Goal: Use online tool/utility: Utilize a website feature to perform a specific function

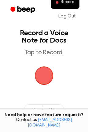
click at [48, 78] on span "button" at bounding box center [44, 75] width 17 height 17
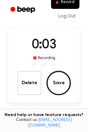
scroll to position [28, 0]
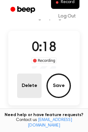
click at [38, 77] on button "Delete" at bounding box center [29, 85] width 24 height 24
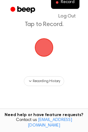
click at [40, 45] on span "button" at bounding box center [44, 47] width 17 height 17
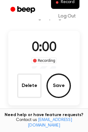
scroll to position [47, 0]
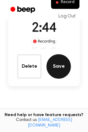
click at [58, 60] on button "Save" at bounding box center [59, 66] width 24 height 24
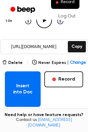
scroll to position [74, 0]
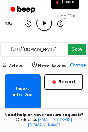
click at [72, 51] on button "Copy" at bounding box center [77, 49] width 18 height 11
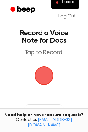
click at [48, 79] on span "button" at bounding box center [44, 75] width 17 height 17
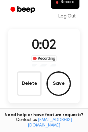
scroll to position [30, 0]
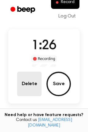
click at [23, 80] on button "Delete" at bounding box center [29, 84] width 24 height 24
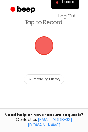
click at [41, 53] on span "button" at bounding box center [44, 45] width 17 height 17
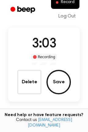
scroll to position [32, 0]
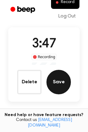
click at [60, 83] on button "Save" at bounding box center [59, 82] width 24 height 24
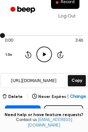
scroll to position [44, 0]
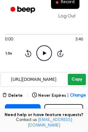
click at [79, 80] on button "Copy" at bounding box center [77, 79] width 18 height 11
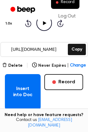
scroll to position [74, 0]
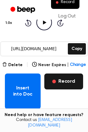
click at [70, 84] on button "Record" at bounding box center [63, 81] width 39 height 16
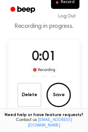
scroll to position [19, 0]
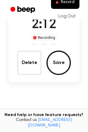
click at [30, 59] on button "Delete" at bounding box center [29, 63] width 24 height 24
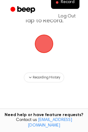
click at [38, 50] on span "button" at bounding box center [44, 43] width 17 height 17
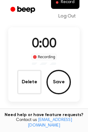
scroll to position [51, 0]
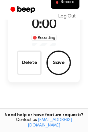
click at [47, 43] on div "0:00 Recording" at bounding box center [44, 30] width 35 height 30
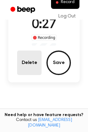
click at [37, 54] on button "Delete" at bounding box center [29, 63] width 24 height 24
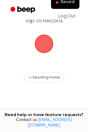
click at [40, 47] on span "button" at bounding box center [44, 43] width 17 height 17
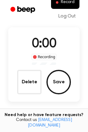
scroll to position [51, 0]
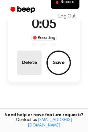
click at [35, 58] on button "Delete" at bounding box center [29, 63] width 24 height 24
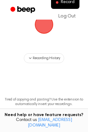
scroll to position [32, 0]
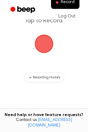
click at [40, 49] on span "button" at bounding box center [44, 43] width 17 height 17
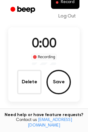
scroll to position [51, 0]
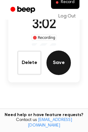
click at [61, 61] on button "Save" at bounding box center [59, 63] width 24 height 24
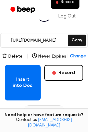
scroll to position [83, 0]
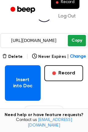
click at [74, 43] on button "Copy" at bounding box center [77, 40] width 18 height 11
